Goal: Information Seeking & Learning: Find specific fact

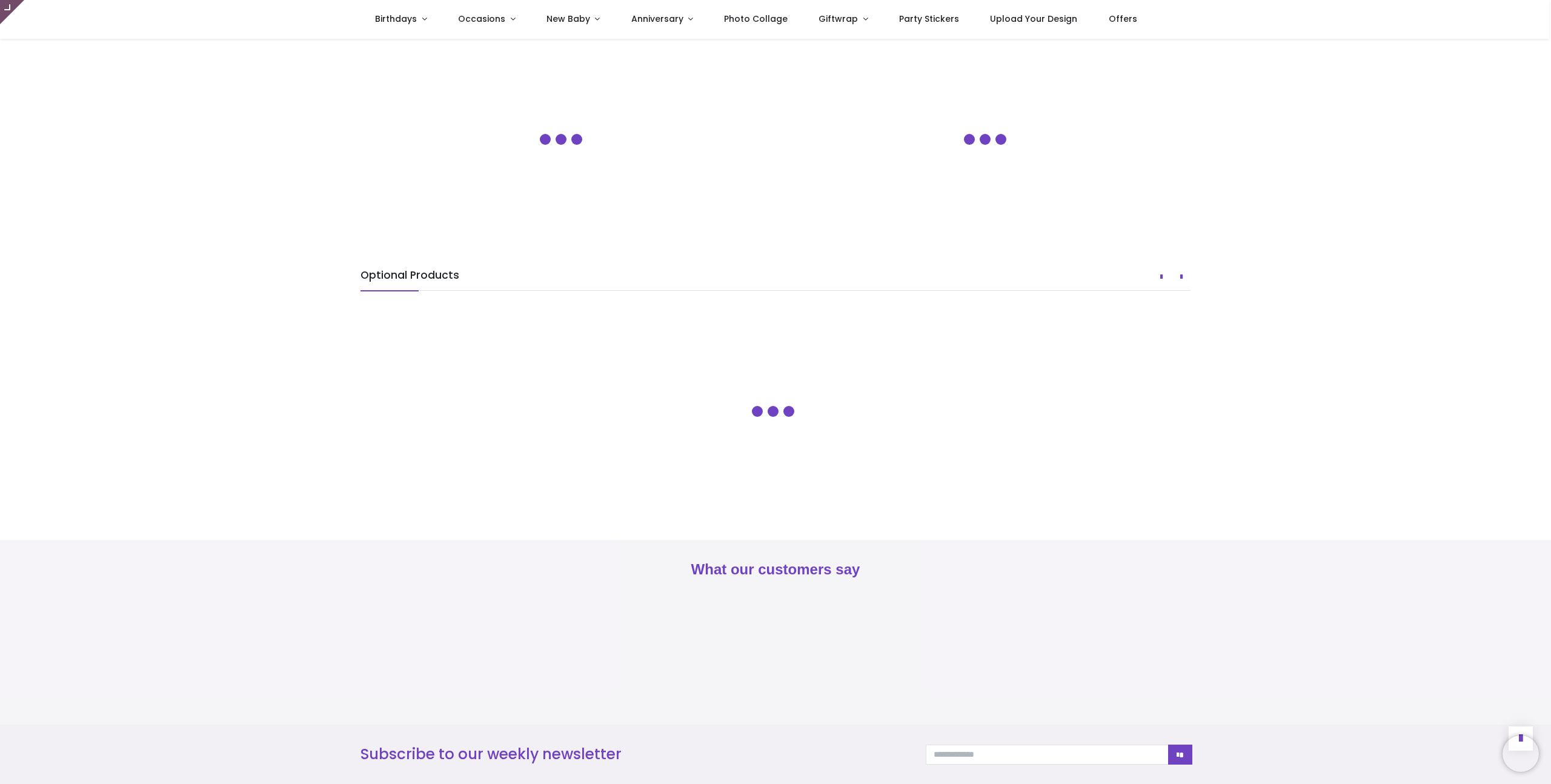
type input "**********"
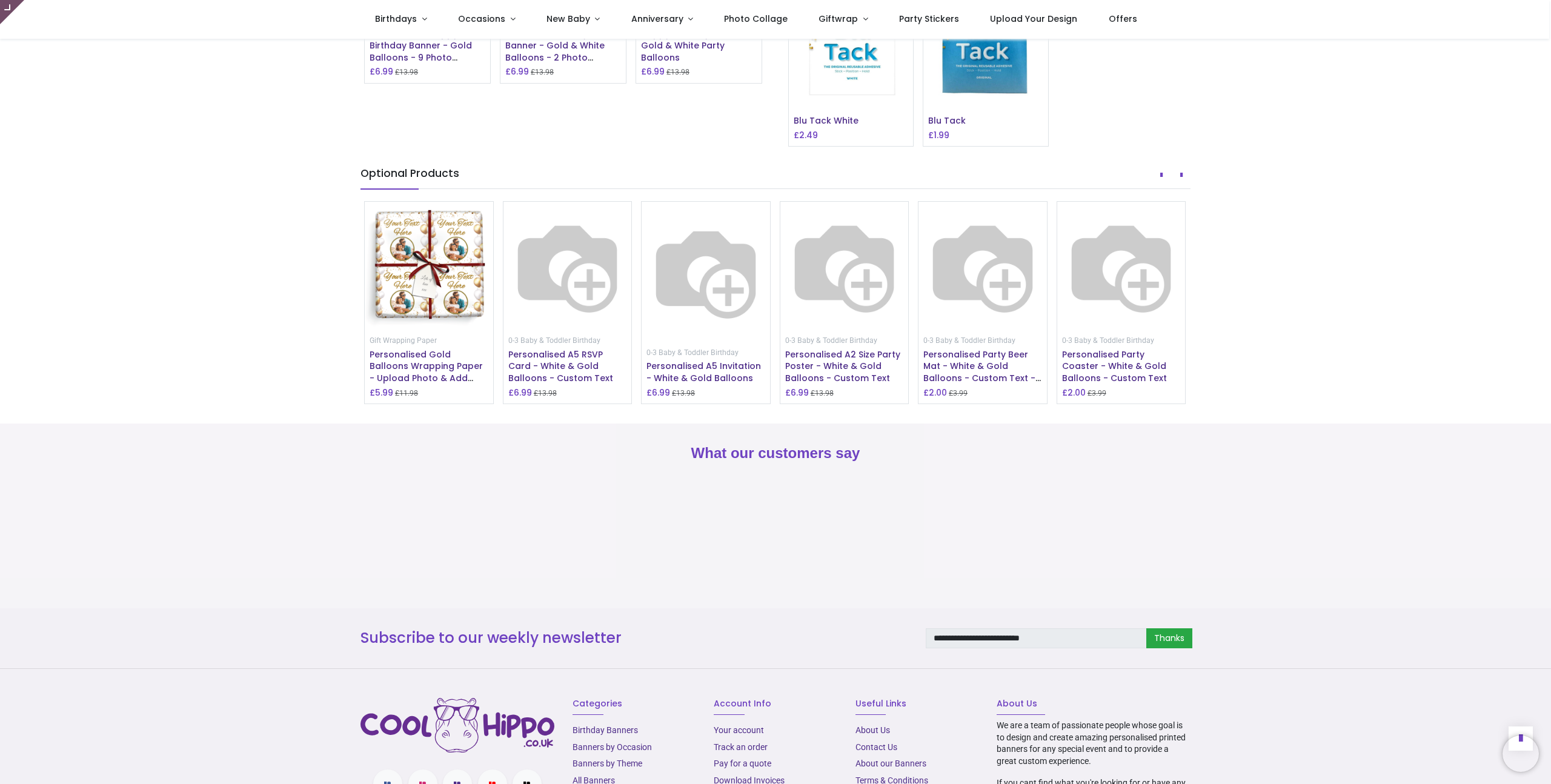
scroll to position [1048, 0]
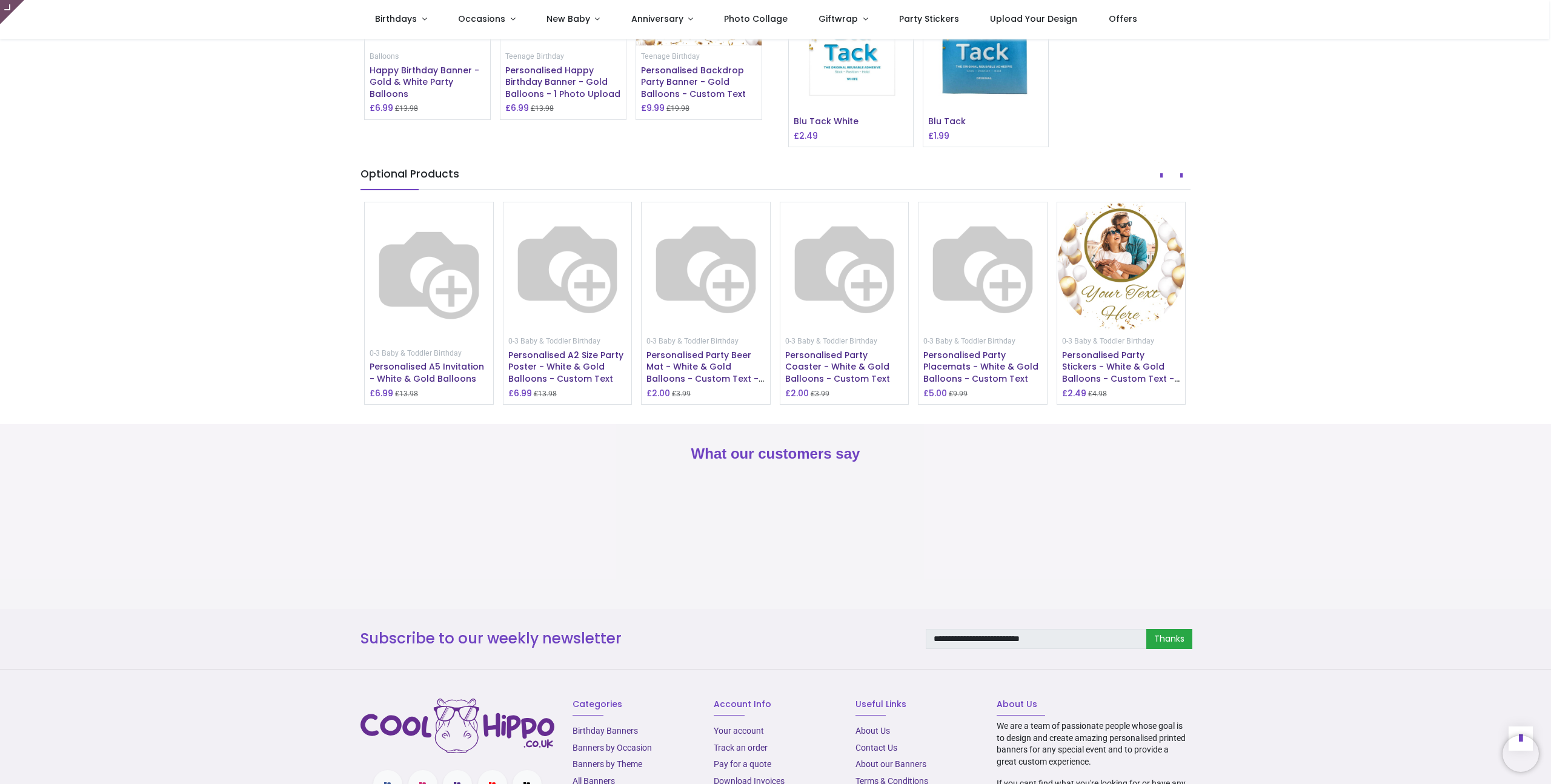
click at [881, 97] on img at bounding box center [852, 34] width 125 height 125
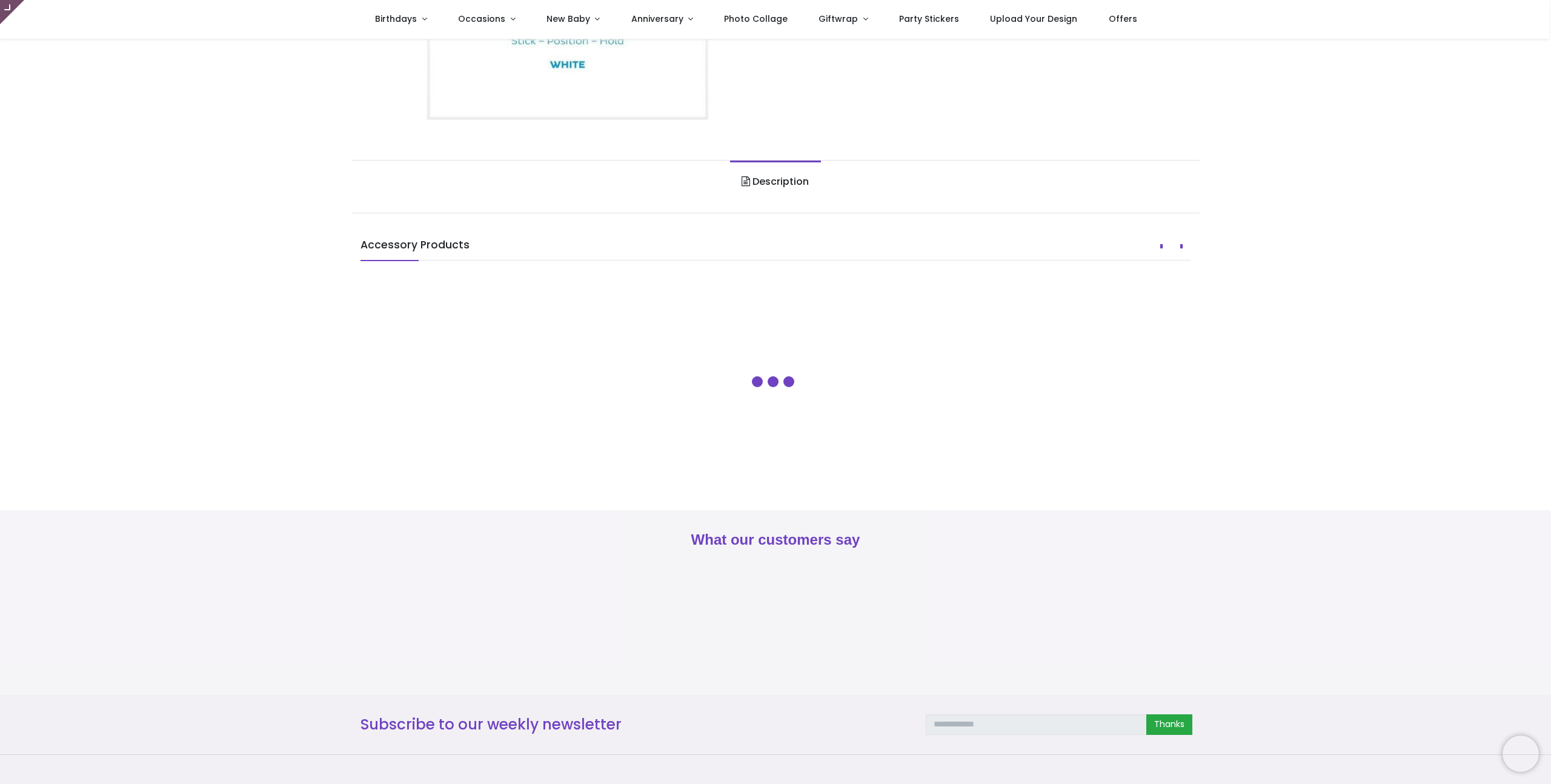
type input "**********"
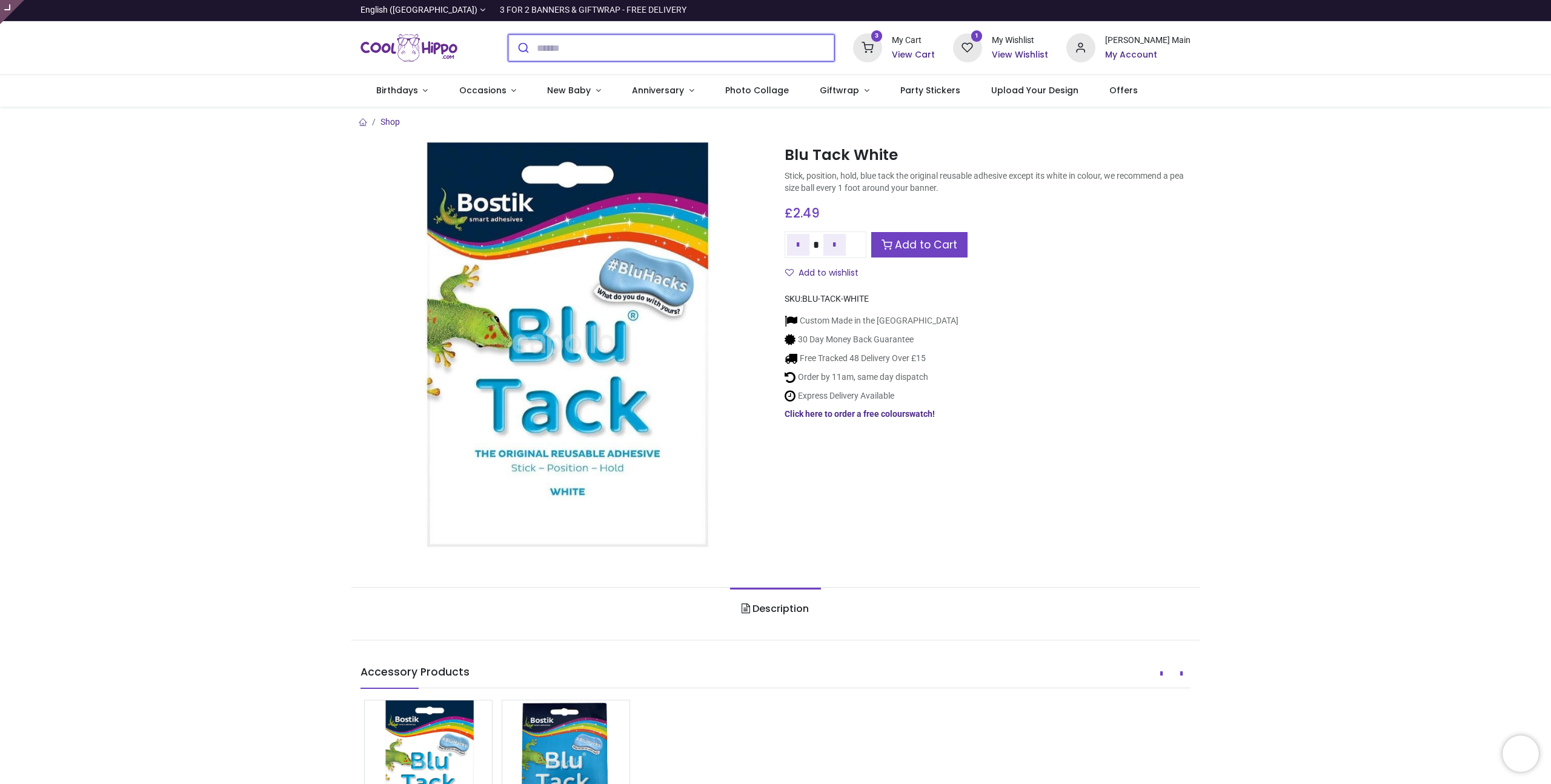
click at [609, 42] on input "search" at bounding box center [685, 48] width 297 height 27
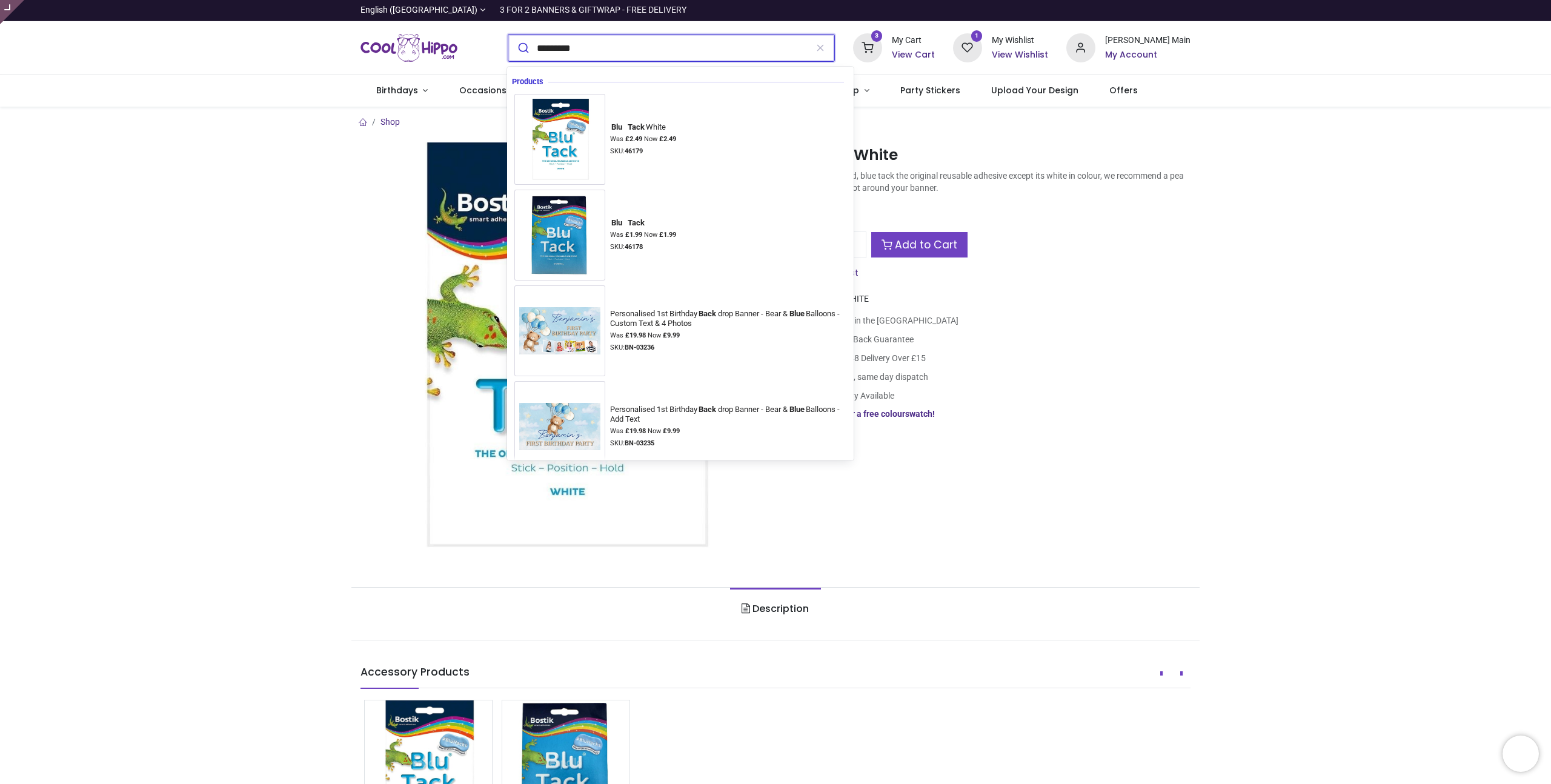
type input "*********"
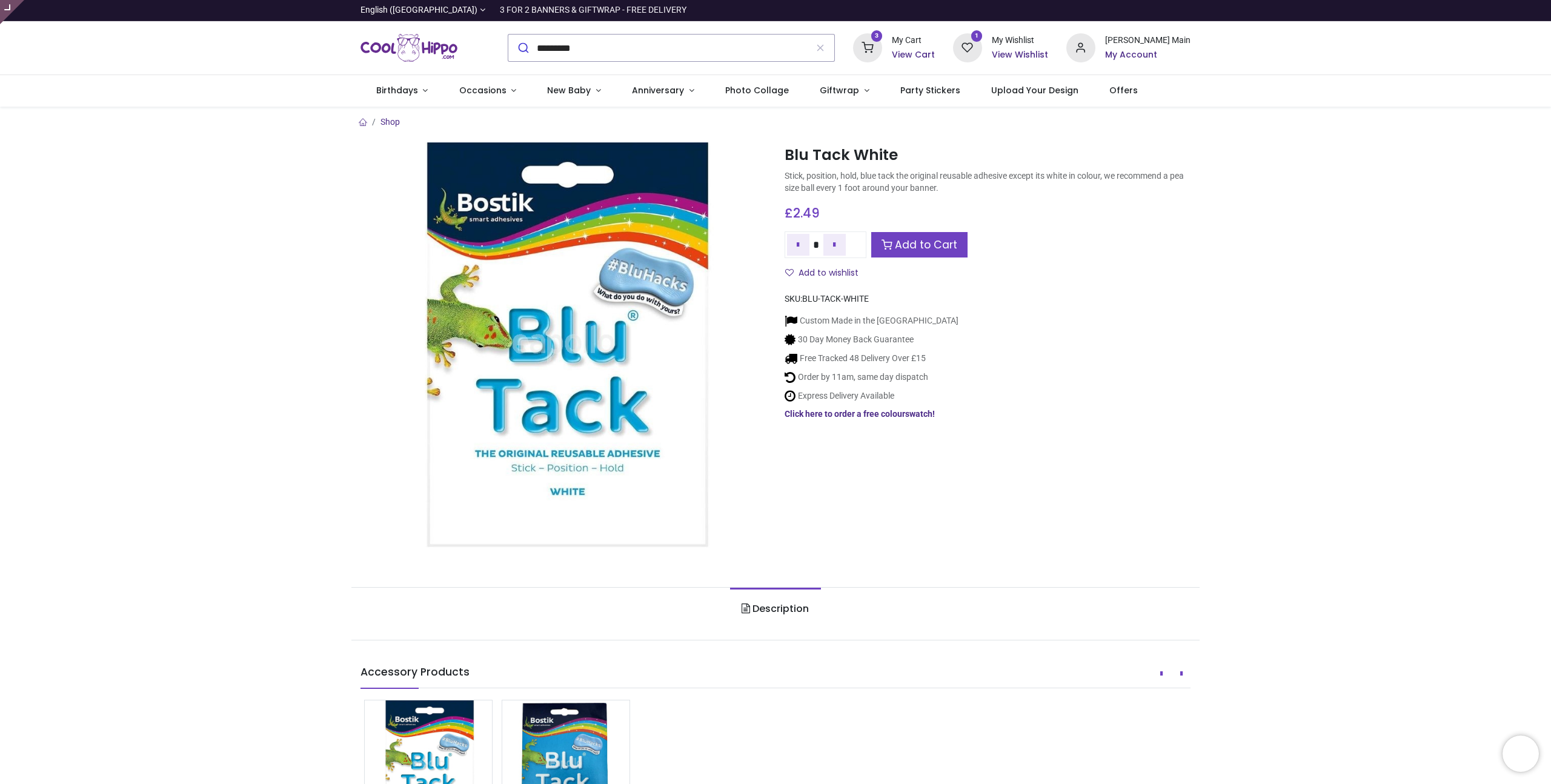
click at [219, 204] on div "Shop Blu Tack White [URL][DOMAIN_NAME] [URL][DOMAIN_NAME] £ GBP" at bounding box center [775, 497] width 1551 height 782
click at [828, 299] on span "BLU-TACK-WHITE" at bounding box center [835, 298] width 67 height 10
click at [809, 301] on span "BLU-TACK-WHITE" at bounding box center [835, 298] width 67 height 10
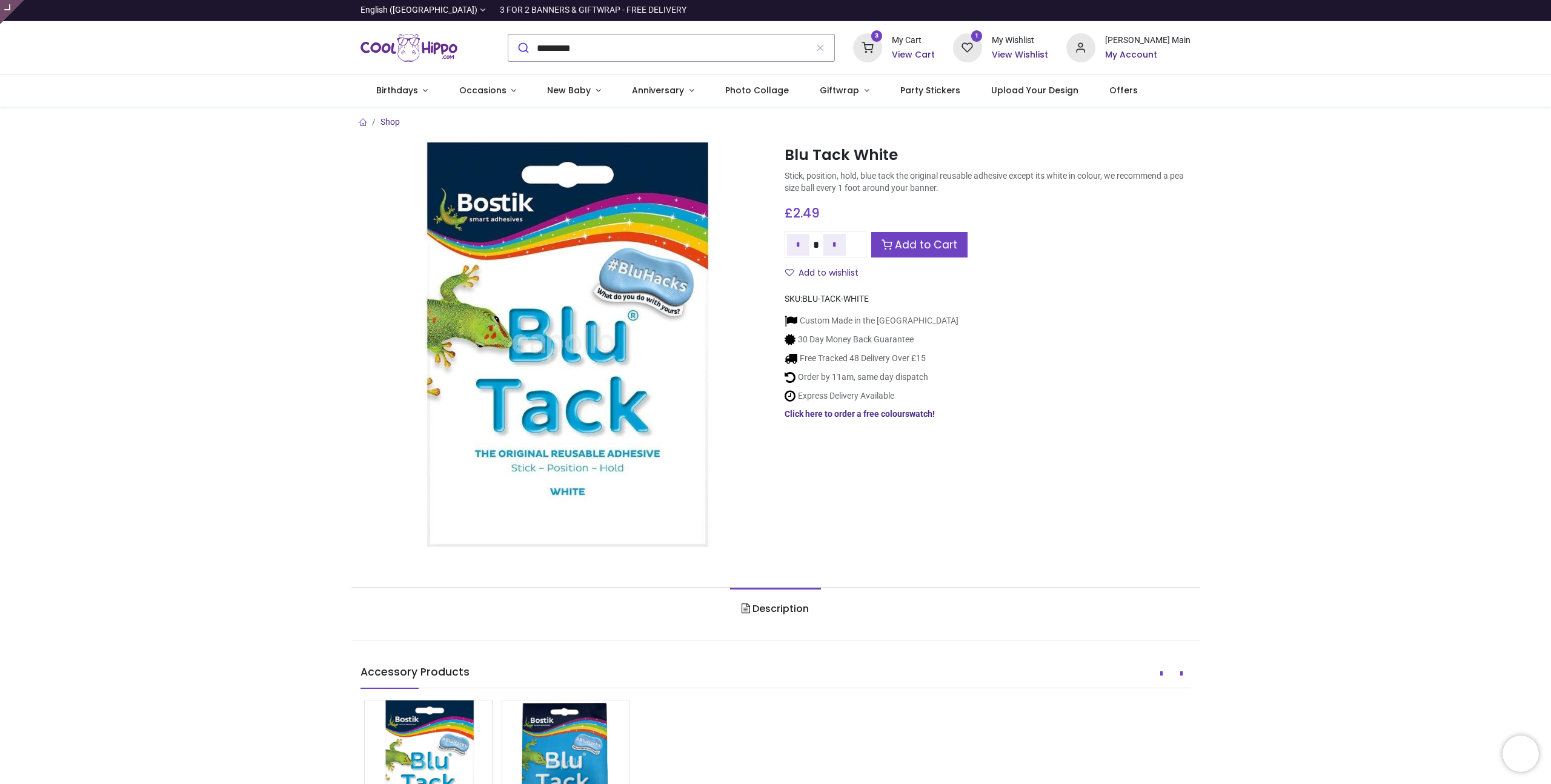
click at [832, 300] on span "BLU-TACK-WHITE" at bounding box center [835, 298] width 67 height 10
click at [866, 300] on span "BLU-TACK-WHITE" at bounding box center [835, 298] width 67 height 10
click at [808, 294] on span "BLU-TACK-WHITE" at bounding box center [835, 298] width 67 height 10
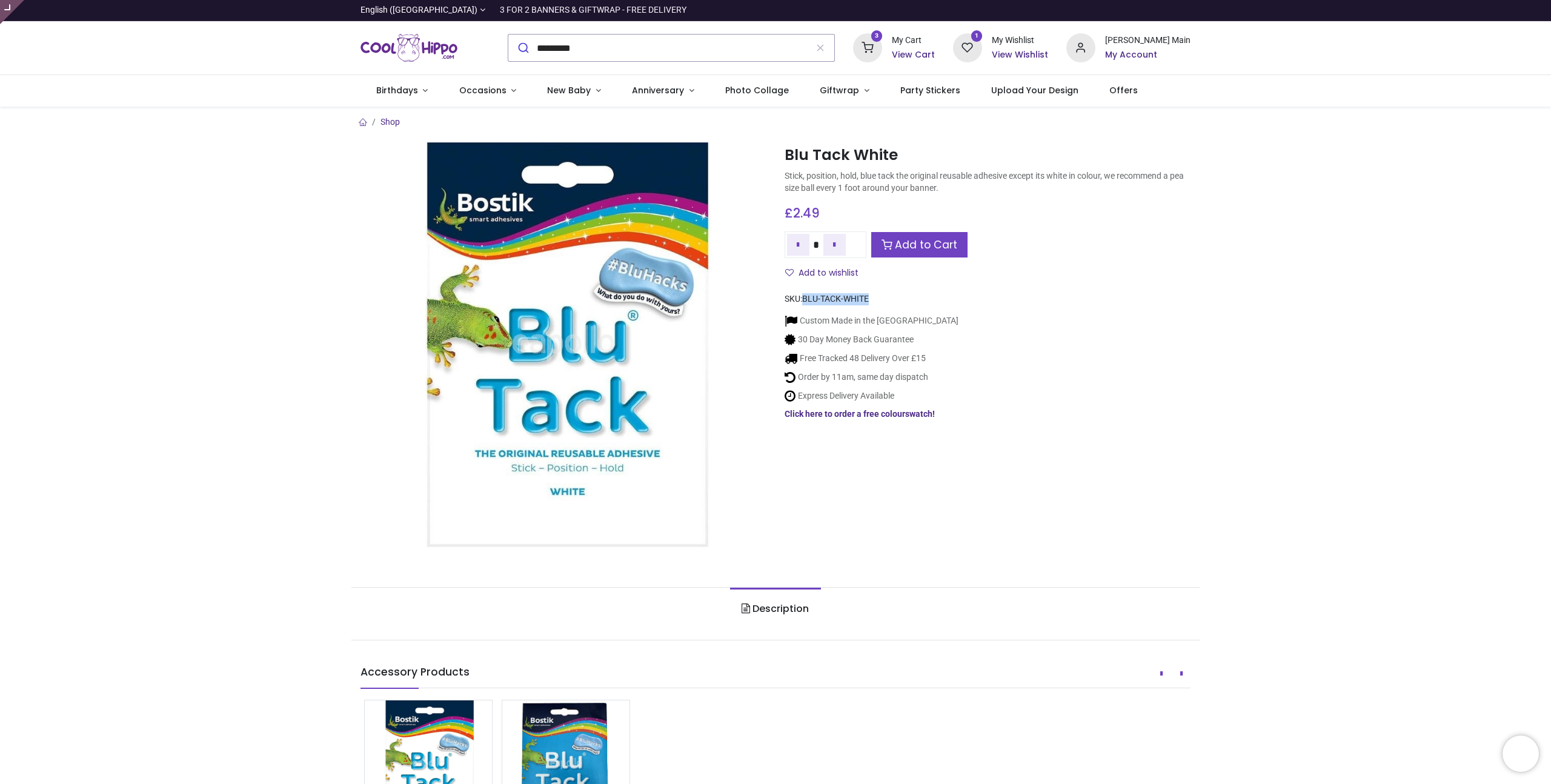
drag, startPoint x: 806, startPoint y: 301, endPoint x: 893, endPoint y: 303, distance: 87.0
click at [893, 303] on div "SKU: BLU-TACK-WHITE" at bounding box center [988, 299] width 406 height 12
click at [862, 300] on span "BLU-TACK-WHITE" at bounding box center [835, 298] width 67 height 10
click at [816, 297] on span "BLU-TACK-WHITE" at bounding box center [835, 298] width 67 height 10
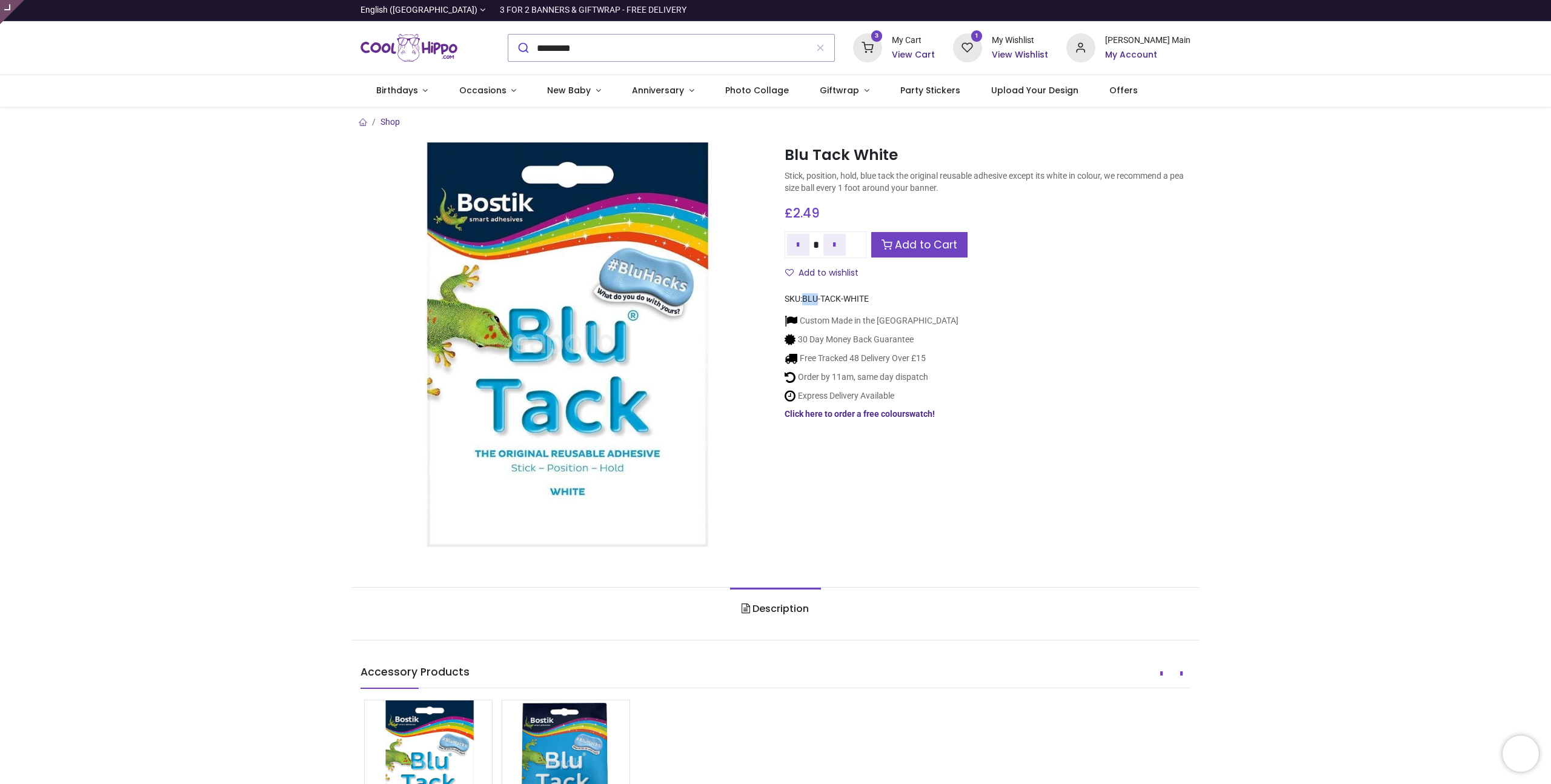
click at [816, 297] on span "BLU-TACK-WHITE" at bounding box center [835, 298] width 67 height 10
